Goal: Information Seeking & Learning: Learn about a topic

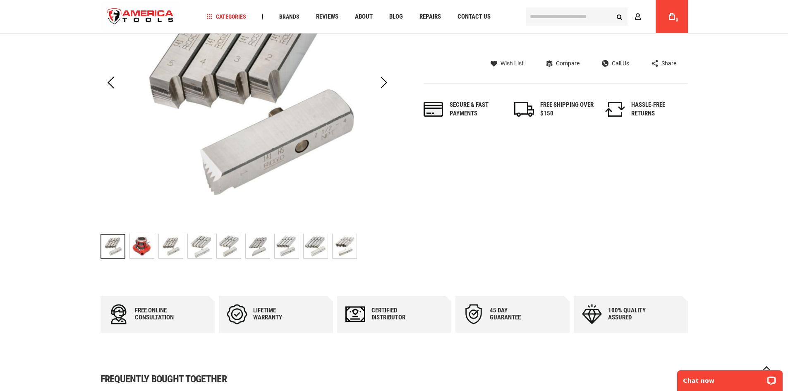
scroll to position [207, 0]
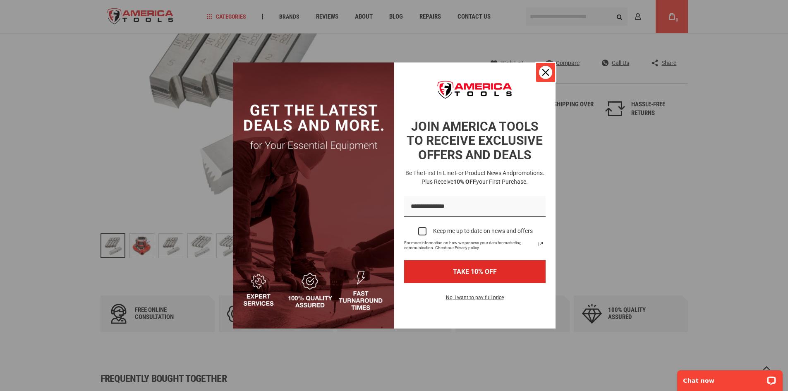
click at [541, 67] on div "Close" at bounding box center [545, 72] width 13 height 13
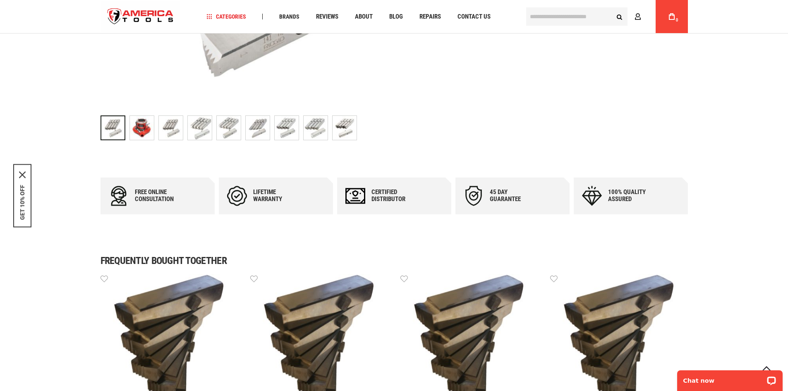
scroll to position [272, 0]
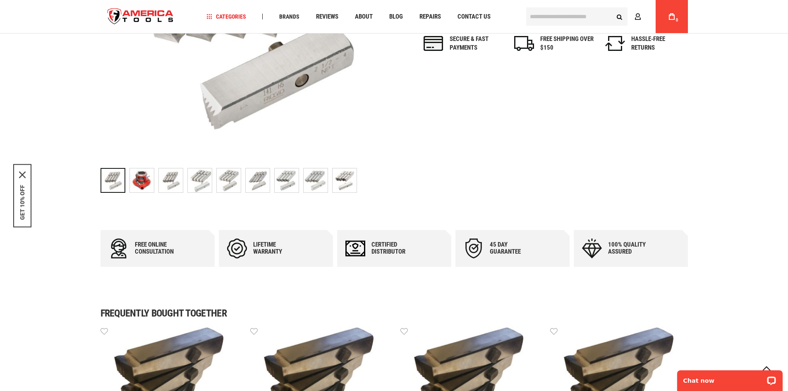
click at [171, 175] on img "RIDGID 38155 DIES, 161 NPT HS" at bounding box center [171, 180] width 24 height 24
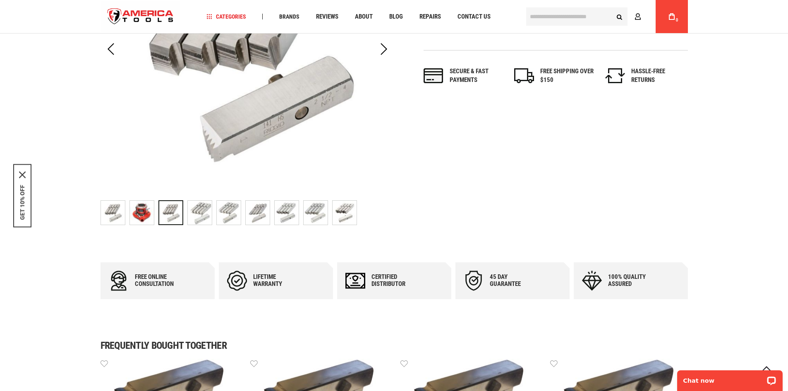
scroll to position [231, 0]
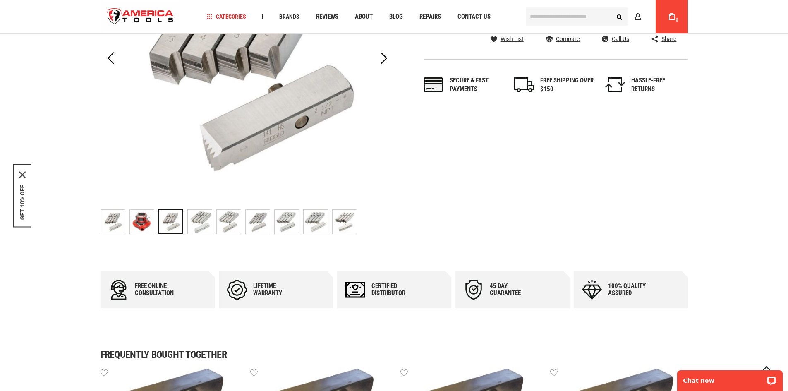
drag, startPoint x: 177, startPoint y: 187, endPoint x: 481, endPoint y: 184, distance: 303.6
click at [481, 184] on div "Skip to the end of the images gallery Skip to the beginning of the images galle…" at bounding box center [394, 74] width 587 height 327
click at [203, 215] on img "RIDGID 38155 DIES, 161 NPT HS" at bounding box center [200, 222] width 24 height 24
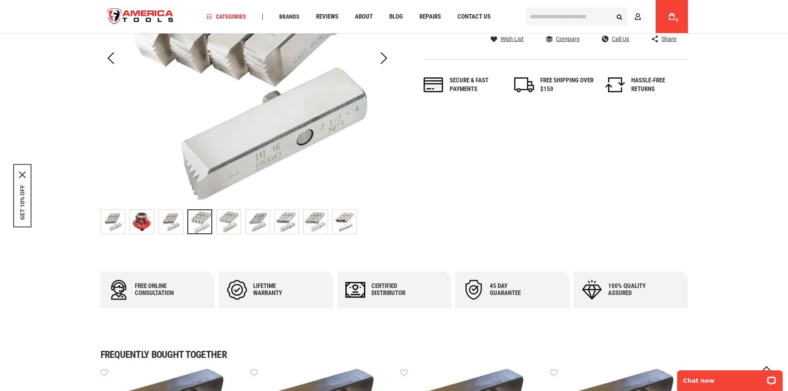
click at [239, 215] on img "RIDGID 38155 DIES, 161 NPT HS" at bounding box center [229, 222] width 24 height 24
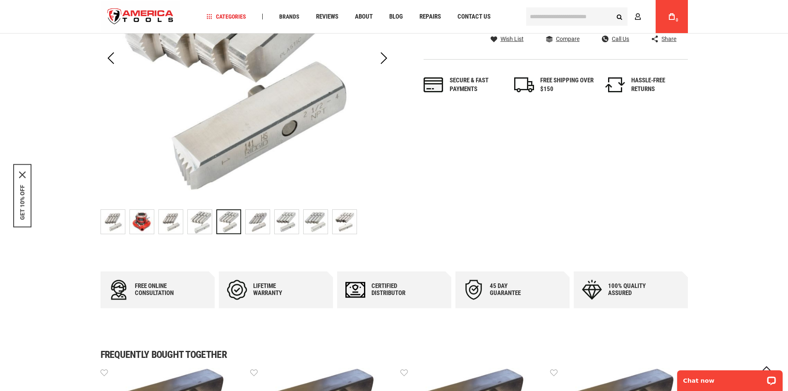
click at [263, 217] on img "RIDGID 38155 DIES, 161 NPT HS" at bounding box center [258, 222] width 24 height 24
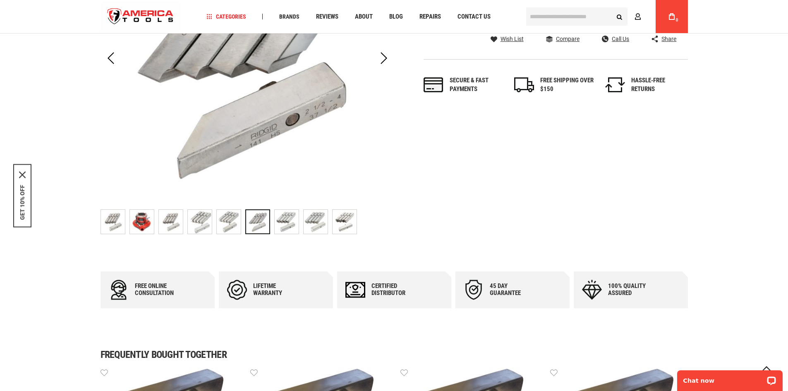
click at [289, 222] on img "RIDGID 38155 DIES, 161 NPT HS" at bounding box center [287, 222] width 24 height 24
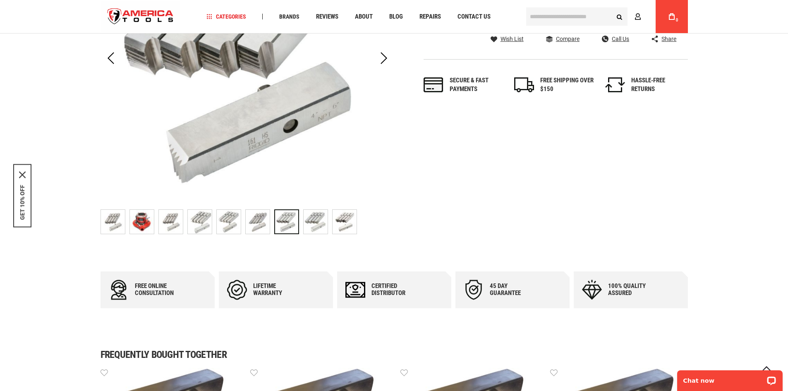
click at [258, 219] on img "RIDGID 38155 DIES, 161 NPT HS" at bounding box center [258, 222] width 24 height 24
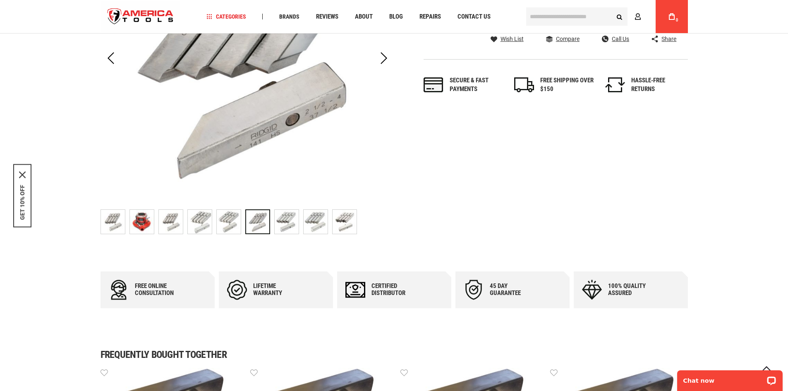
click at [292, 223] on img "RIDGID 38155 DIES, 161 NPT HS" at bounding box center [287, 222] width 24 height 24
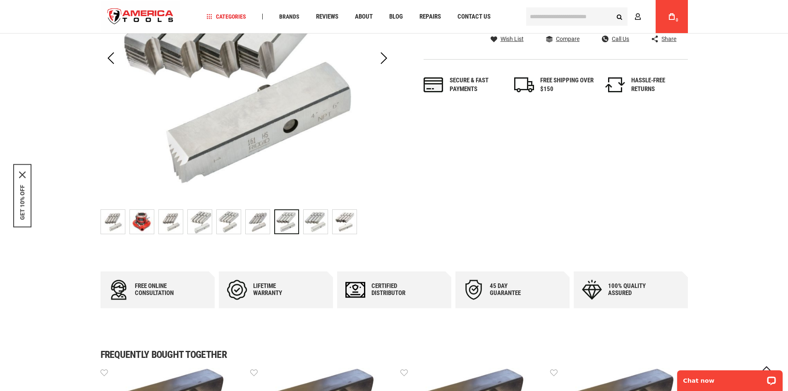
click at [310, 220] on img "RIDGID 38155 DIES, 161 NPT HS" at bounding box center [316, 222] width 24 height 24
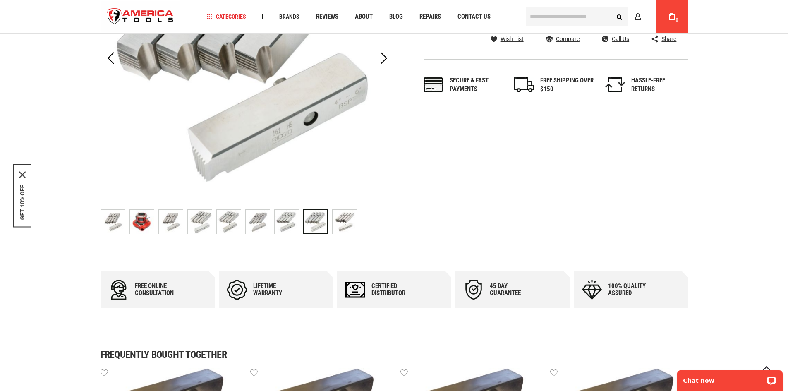
click at [337, 222] on img "RIDGID 38155 DIES, 161 NPT HS" at bounding box center [345, 222] width 24 height 24
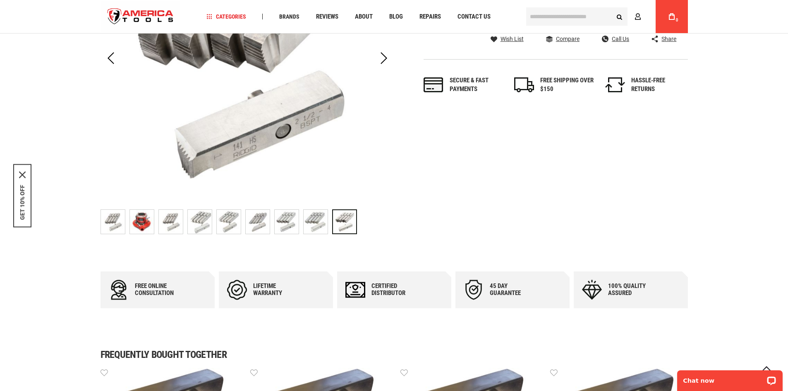
click at [258, 218] on img "RIDGID 38155 DIES, 161 NPT HS" at bounding box center [258, 222] width 24 height 24
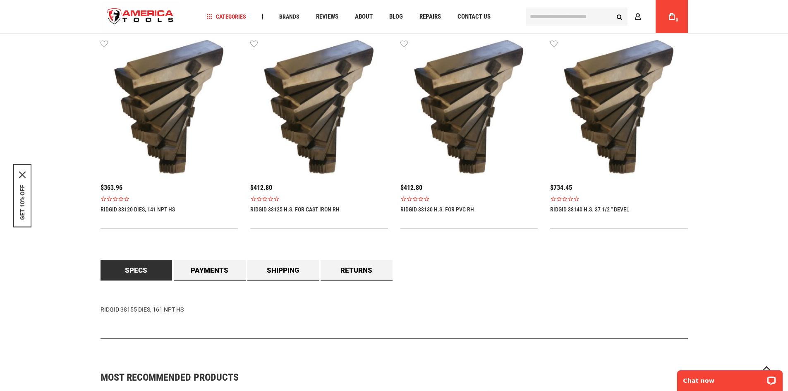
scroll to position [562, 0]
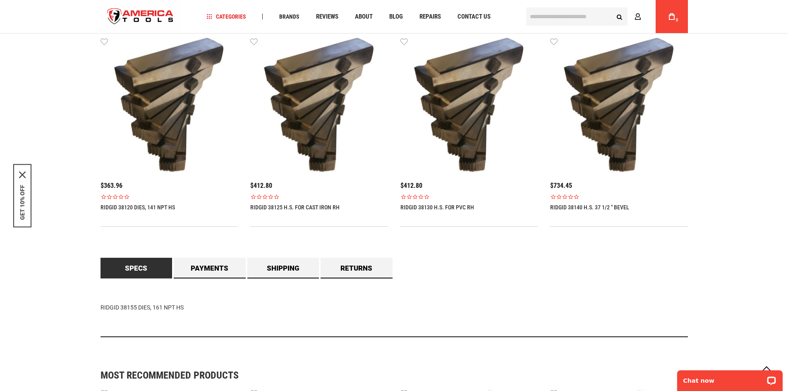
click at [132, 266] on link "Specs" at bounding box center [137, 268] width 72 height 21
click at [139, 271] on link "Specs" at bounding box center [137, 268] width 72 height 21
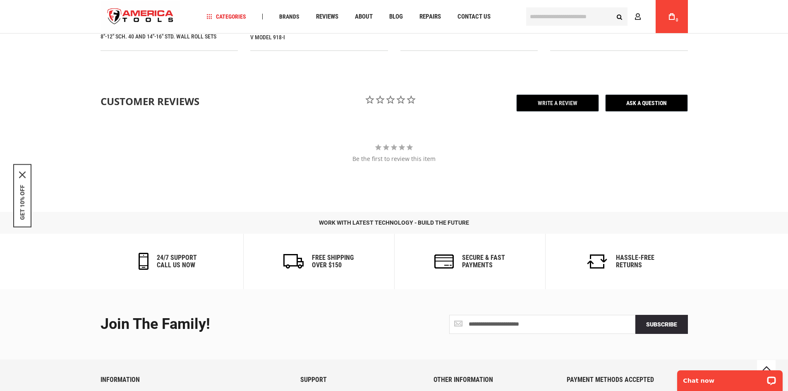
scroll to position [1099, 0]
